Goal: Task Accomplishment & Management: Use online tool/utility

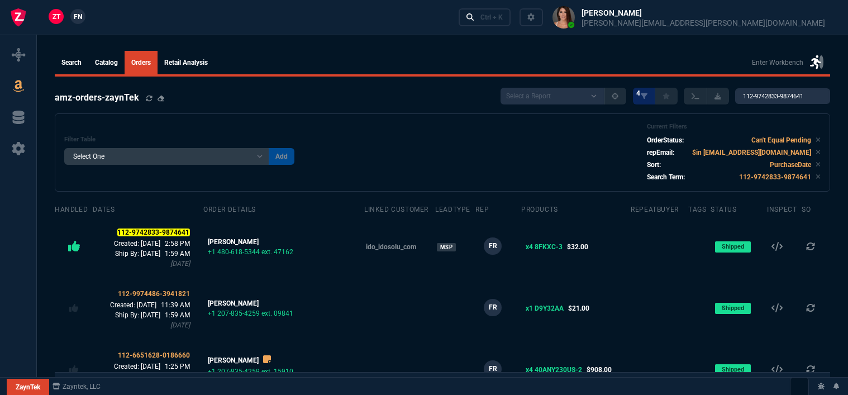
select select
click at [27, 50] on link at bounding box center [17, 55] width 27 height 18
select select "12: [PERSON_NAME]"
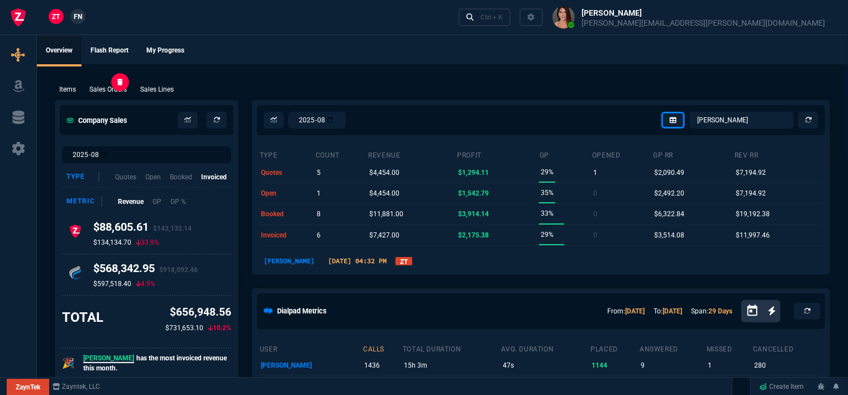
click at [123, 87] on p "Sales Orders" at bounding box center [107, 89] width 37 height 10
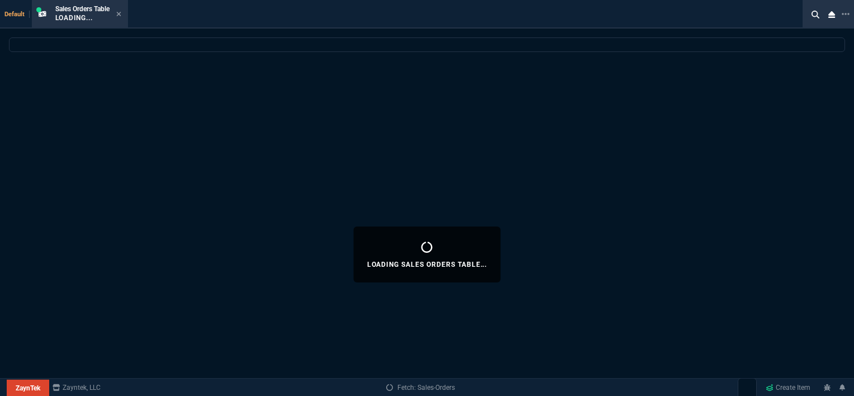
select select
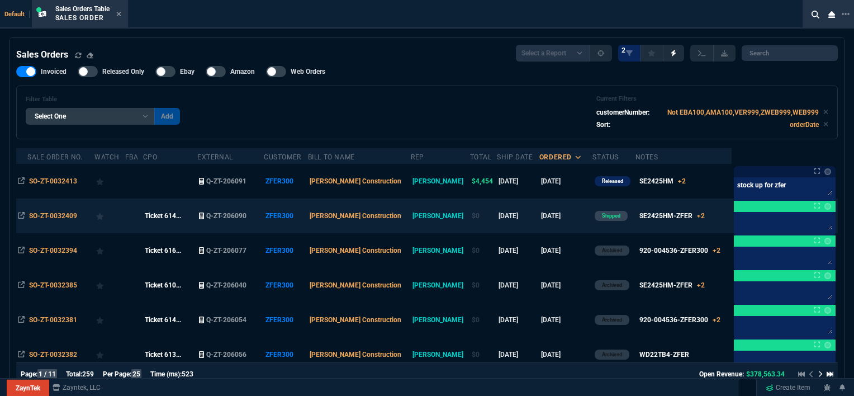
click at [123, 216] on div at bounding box center [109, 216] width 27 height 16
click at [104, 216] on icon at bounding box center [100, 216] width 8 height 7
click at [120, 222] on div at bounding box center [109, 216] width 27 height 16
click at [104, 216] on icon at bounding box center [100, 216] width 8 height 7
click at [37, 212] on span "SO-ZT-0032409" at bounding box center [53, 216] width 48 height 8
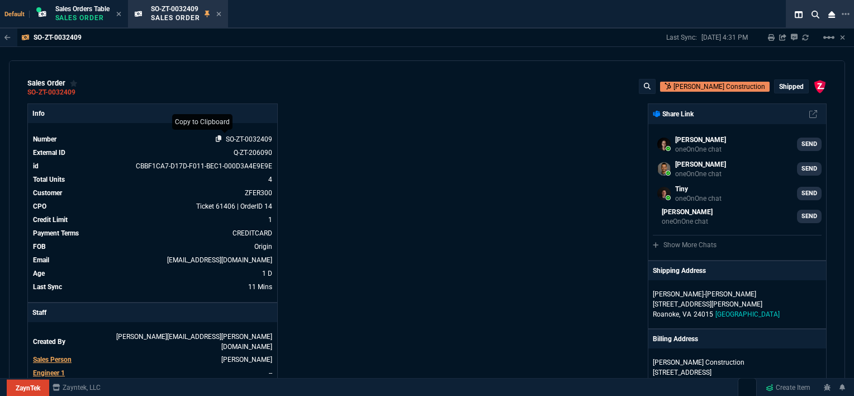
click at [220, 137] on icon at bounding box center [219, 138] width 6 height 7
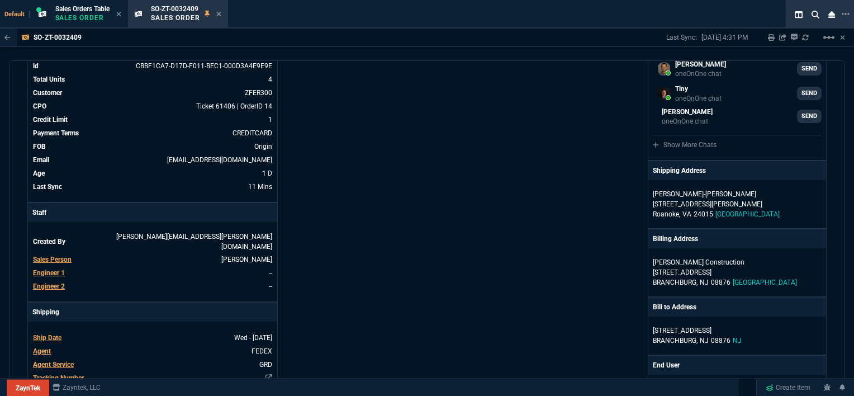
scroll to position [168, 0]
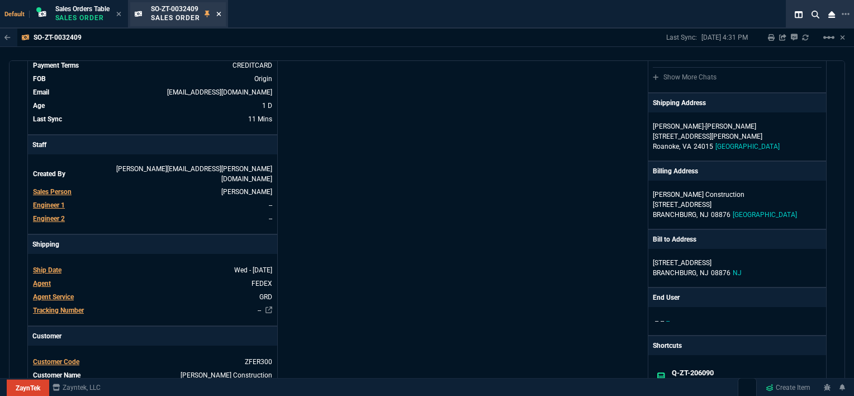
click at [220, 13] on icon at bounding box center [218, 14] width 5 height 7
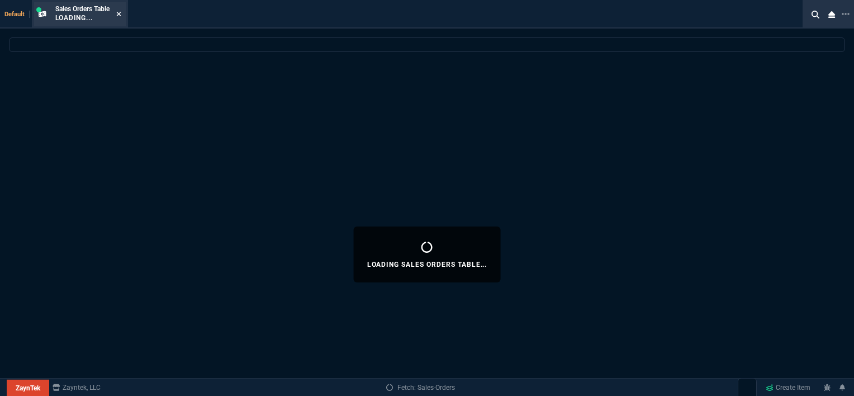
click at [119, 14] on icon at bounding box center [118, 14] width 5 height 7
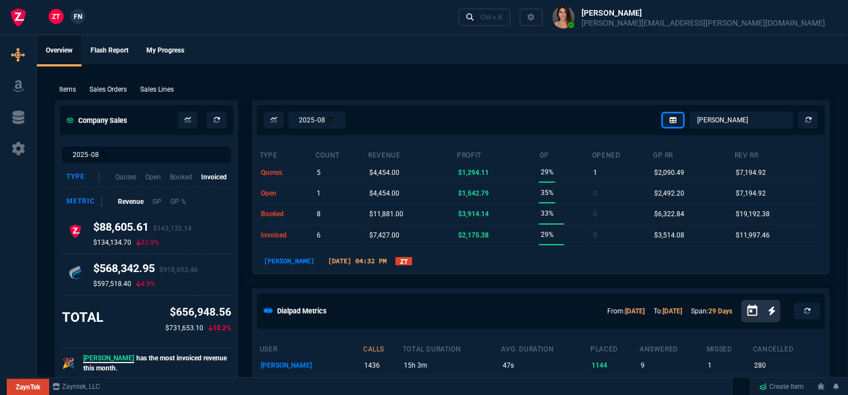
click at [105, 84] on div "Items Sales Orders Sales Lines Add Link" at bounding box center [443, 88] width 776 height 13
click at [110, 84] on div "Items Sales Orders Sales Lines Add Link" at bounding box center [443, 88] width 776 height 13
click at [114, 89] on p "Sales Orders" at bounding box center [107, 89] width 37 height 10
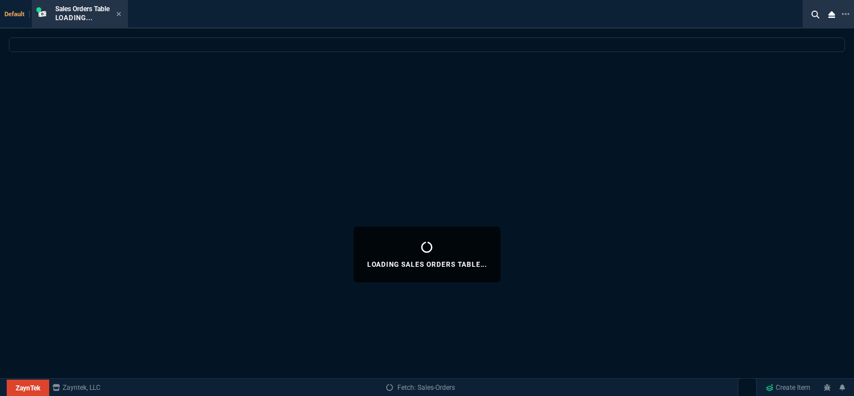
select select
